Goal: Information Seeking & Learning: Check status

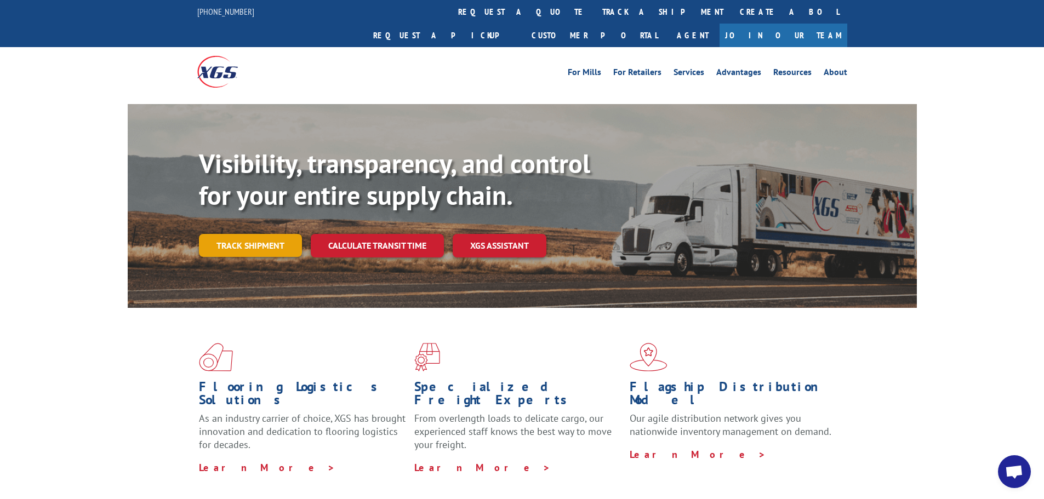
click at [250, 234] on link "Track shipment" at bounding box center [250, 245] width 103 height 23
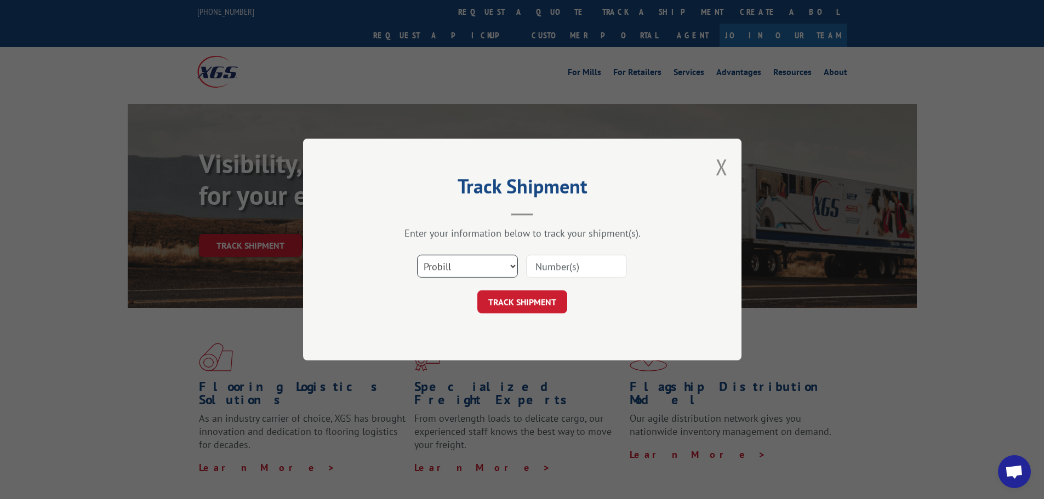
click at [513, 264] on select "Select category... Probill BOL PO" at bounding box center [467, 266] width 101 height 23
select select "bol"
click at [417, 255] on select "Select category... Probill BOL PO" at bounding box center [467, 266] width 101 height 23
click at [541, 261] on input at bounding box center [576, 266] width 101 height 23
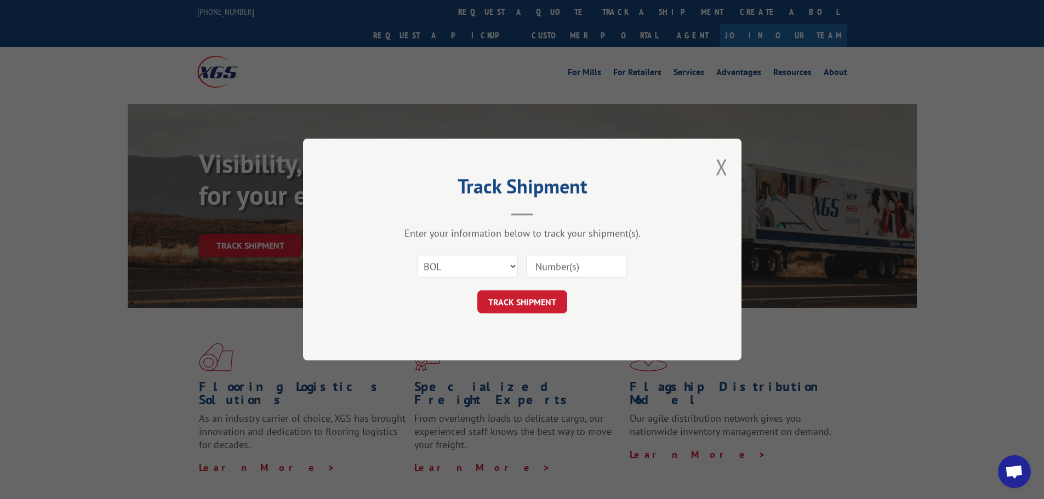
click at [541, 261] on input at bounding box center [576, 266] width 101 height 23
type input "7077831"
click button "TRACK SHIPMENT" at bounding box center [522, 301] width 90 height 23
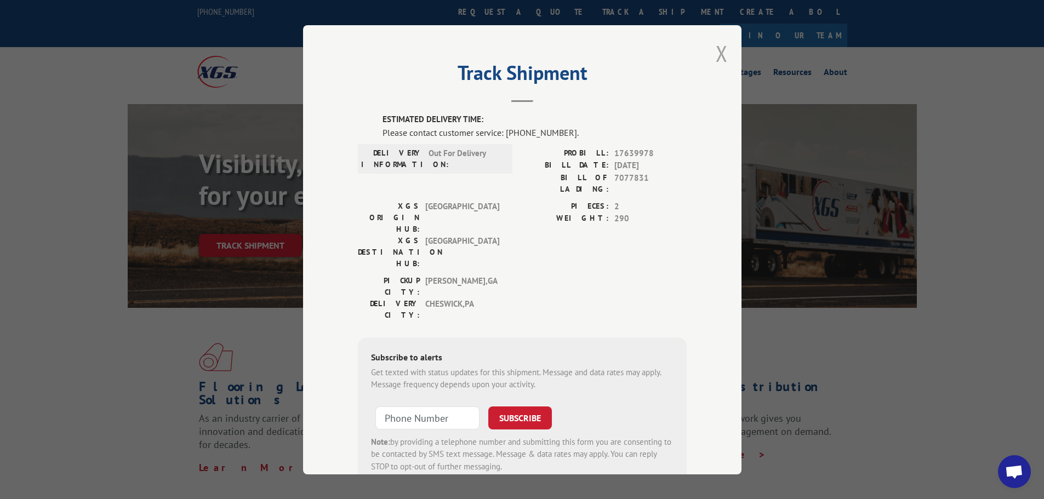
click at [721, 53] on button "Close modal" at bounding box center [722, 53] width 12 height 29
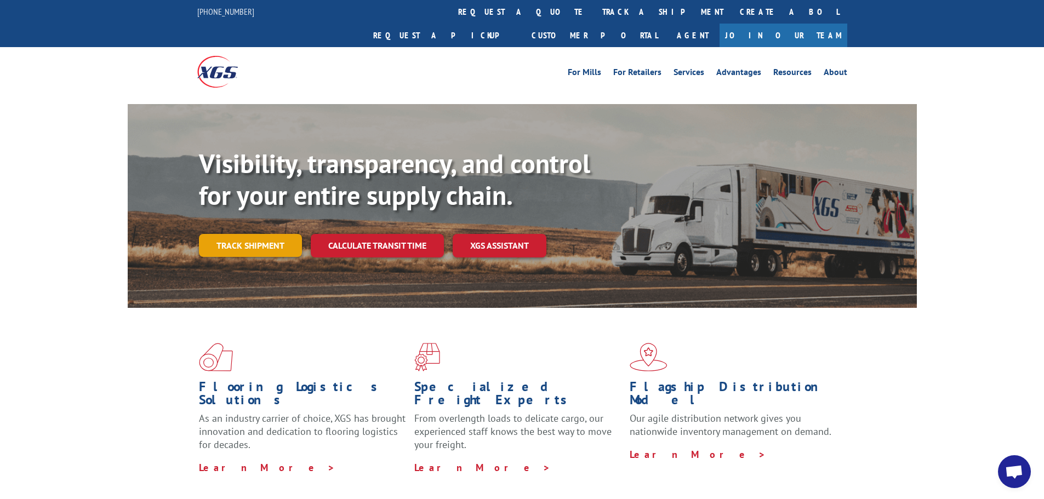
click at [245, 234] on link "Track shipment" at bounding box center [250, 245] width 103 height 23
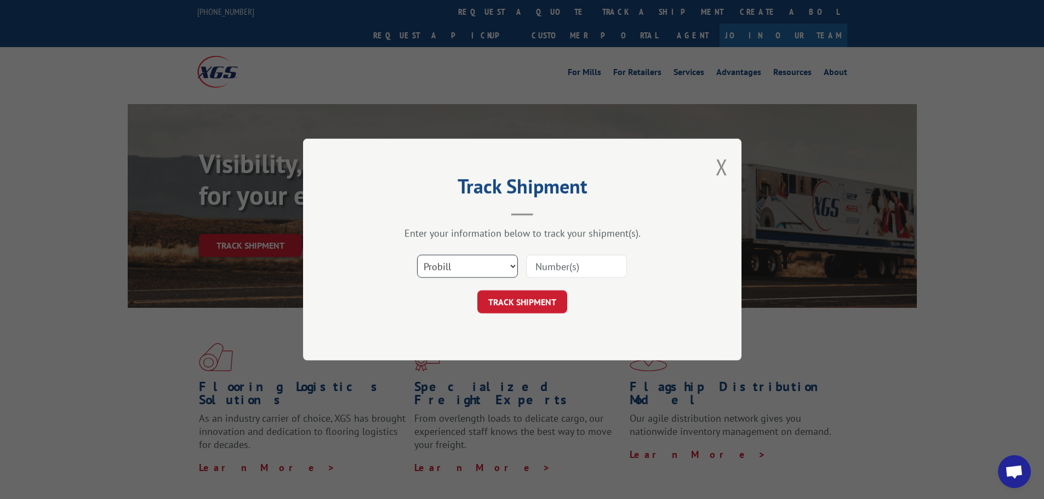
click at [516, 266] on select "Select category... Probill BOL PO" at bounding box center [467, 266] width 101 height 23
click at [513, 267] on select "Select category... Probill BOL PO" at bounding box center [467, 266] width 101 height 23
select select "bol"
click at [417, 255] on select "Select category... Probill BOL PO" at bounding box center [467, 266] width 101 height 23
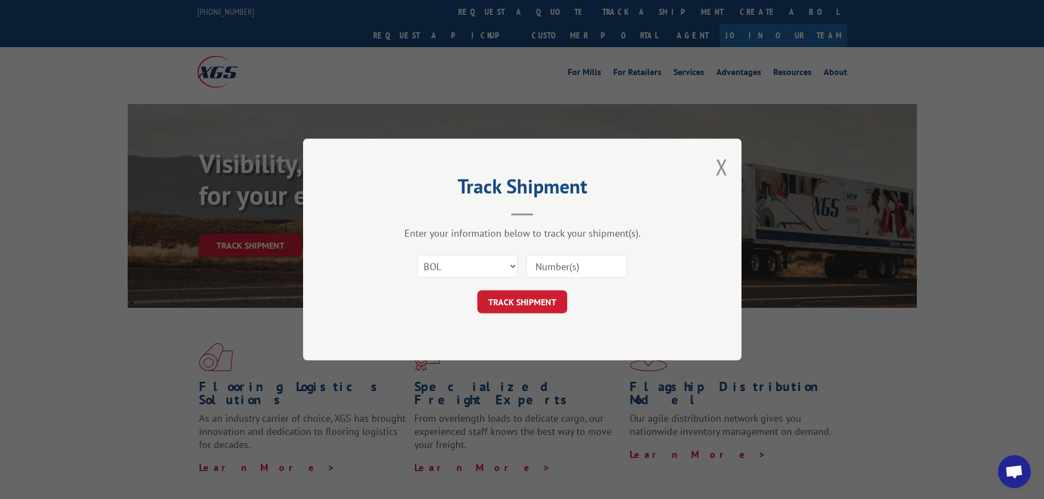
click at [545, 265] on input at bounding box center [576, 266] width 101 height 23
type input "7082767"
click button "TRACK SHIPMENT" at bounding box center [522, 301] width 90 height 23
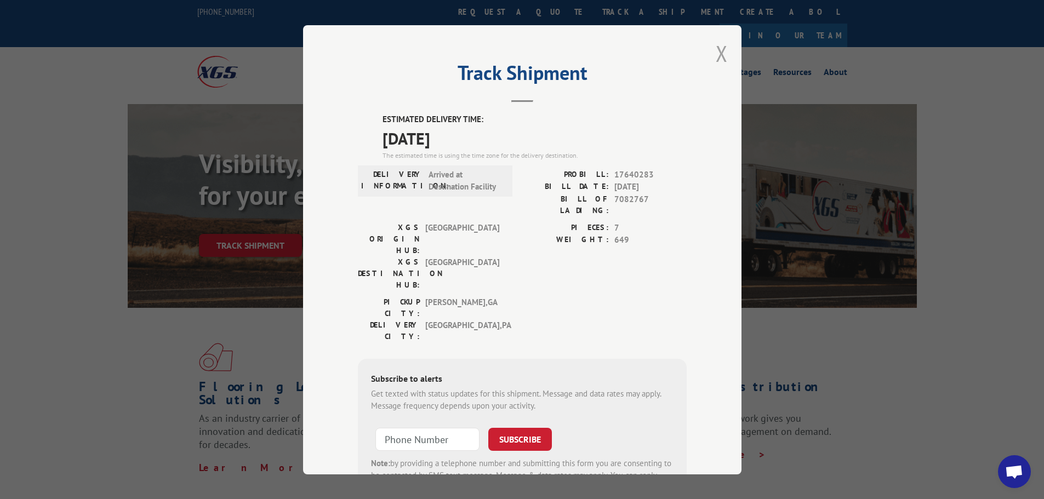
click at [717, 52] on button "Close modal" at bounding box center [722, 53] width 12 height 29
